Goal: Navigation & Orientation: Find specific page/section

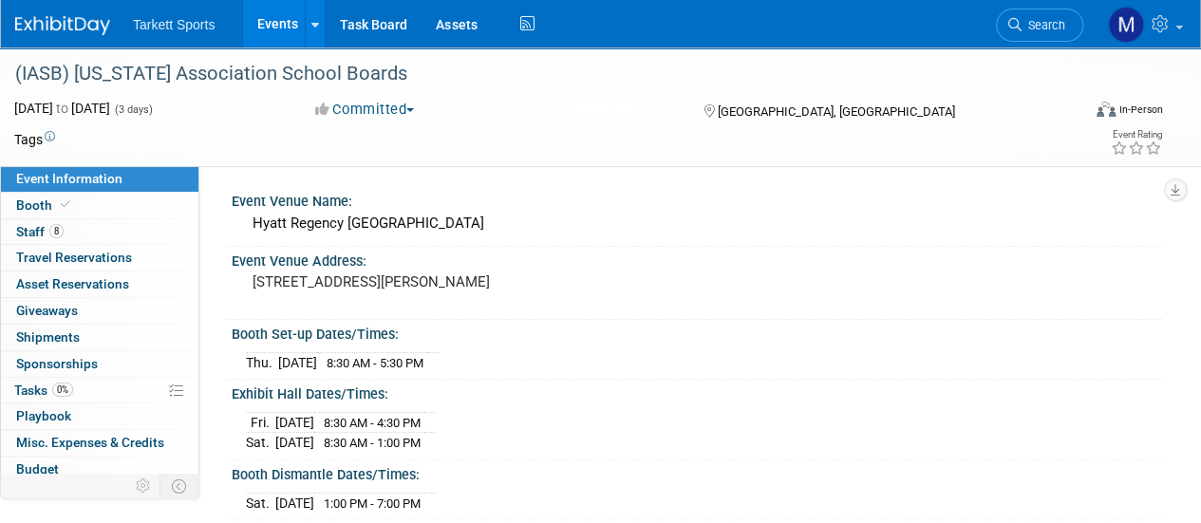
click at [265, 28] on link "Events" at bounding box center [277, 23] width 69 height 47
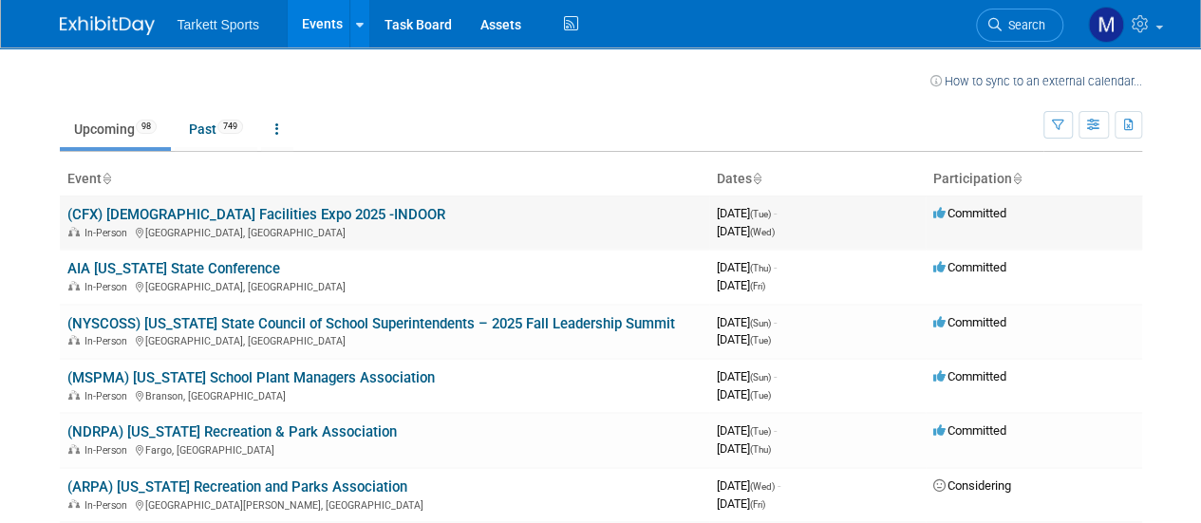
click at [273, 213] on link "(CFX) [DEMOGRAPHIC_DATA] Facilities Expo 2025 -INDOOR" at bounding box center [256, 214] width 378 height 17
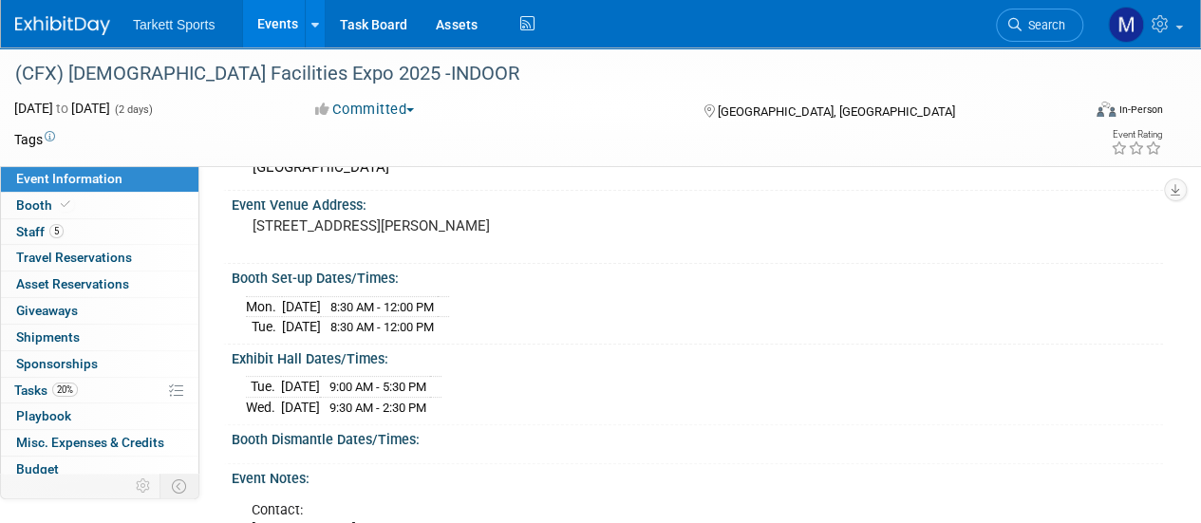
scroll to position [95, 0]
